Goal: Transaction & Acquisition: Book appointment/travel/reservation

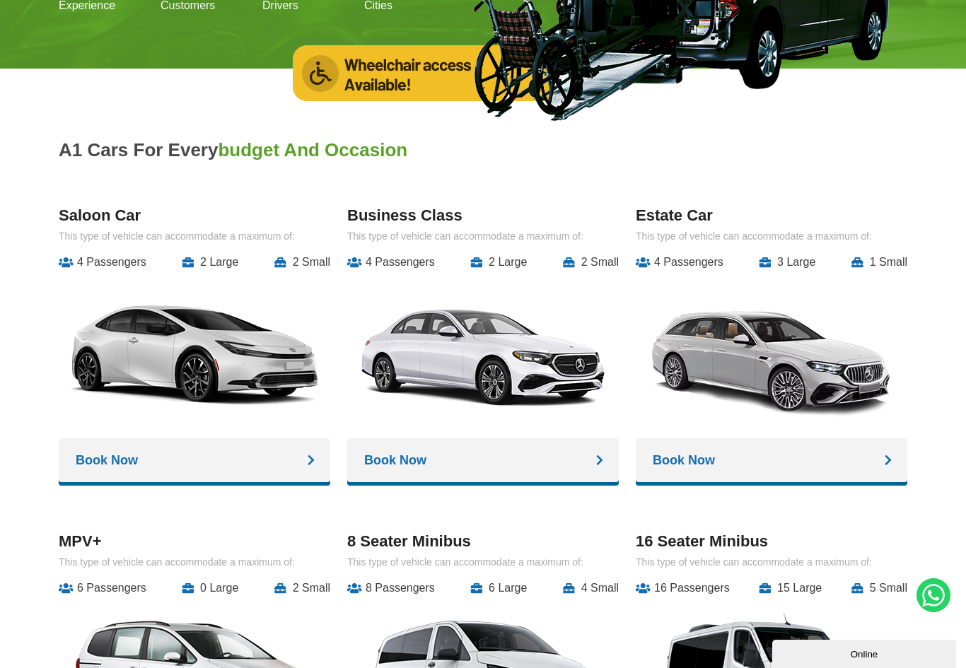
scroll to position [1409, 0]
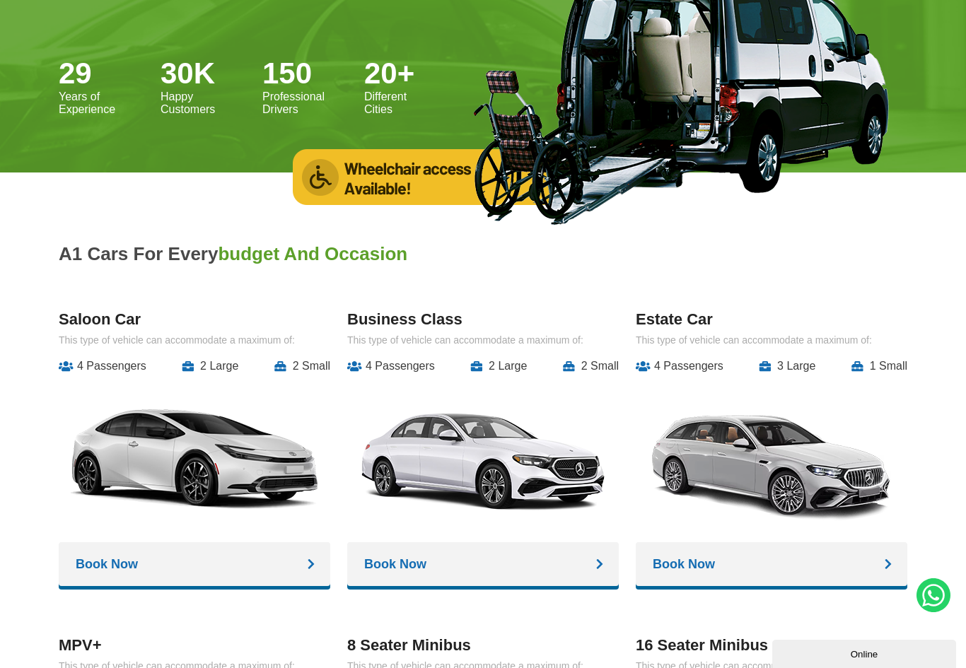
click at [309, 369] on li "2 Small" at bounding box center [302, 366] width 56 height 13
click at [313, 364] on li "2 Small" at bounding box center [302, 366] width 56 height 13
click at [313, 372] on li "2 Small" at bounding box center [302, 366] width 56 height 13
click at [312, 373] on li "2 Small" at bounding box center [302, 366] width 56 height 13
click at [298, 365] on li "2 Small" at bounding box center [302, 366] width 56 height 13
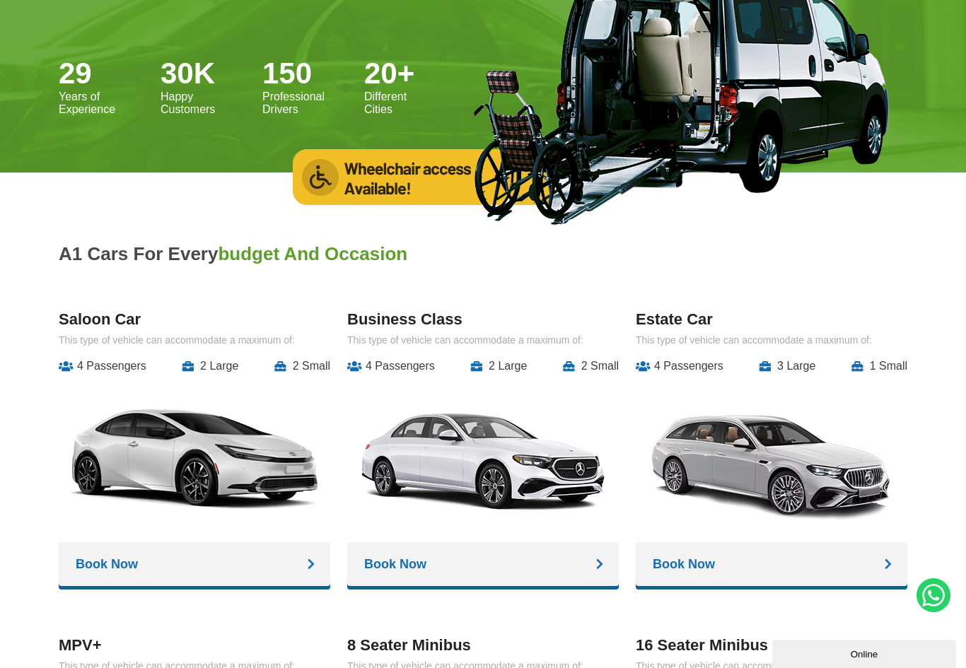
click at [298, 361] on li "2 Small" at bounding box center [302, 366] width 56 height 13
click at [390, 377] on div "Business Class This type of vehicle can accommodate a maximum of: 4 Passengers …" at bounding box center [483, 450] width 272 height 281
click at [378, 362] on li "4 Passengers" at bounding box center [391, 366] width 88 height 13
click at [294, 380] on div "Saloon Car This type of vehicle can accommodate a maximum of: 4 Passengers 2 La…" at bounding box center [195, 450] width 272 height 281
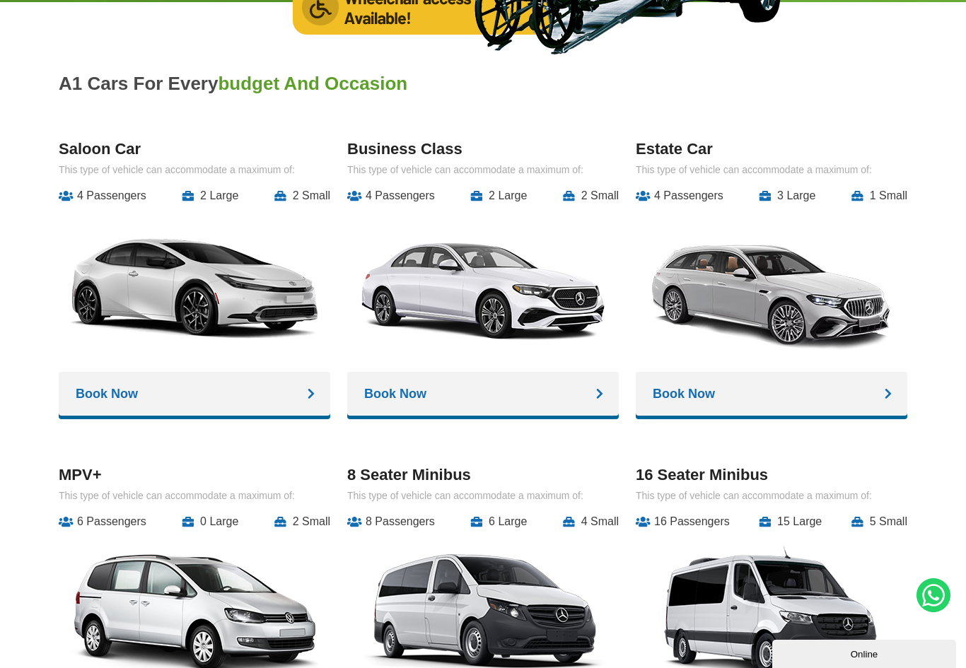
scroll to position [1504, 0]
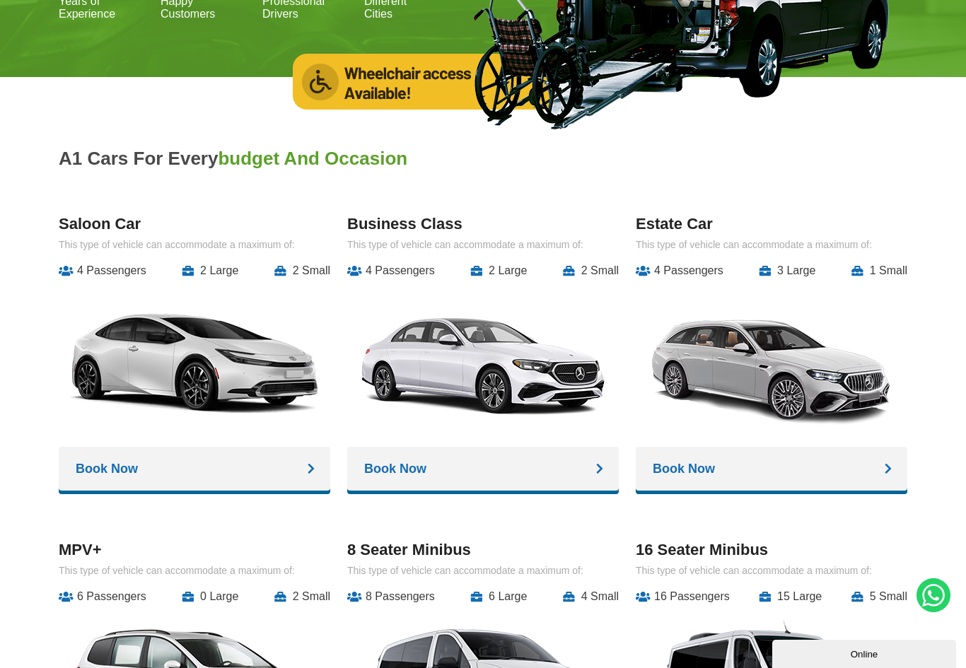
click at [895, 470] on link "Book Now" at bounding box center [772, 469] width 272 height 44
